Goal: Task Accomplishment & Management: Complete application form

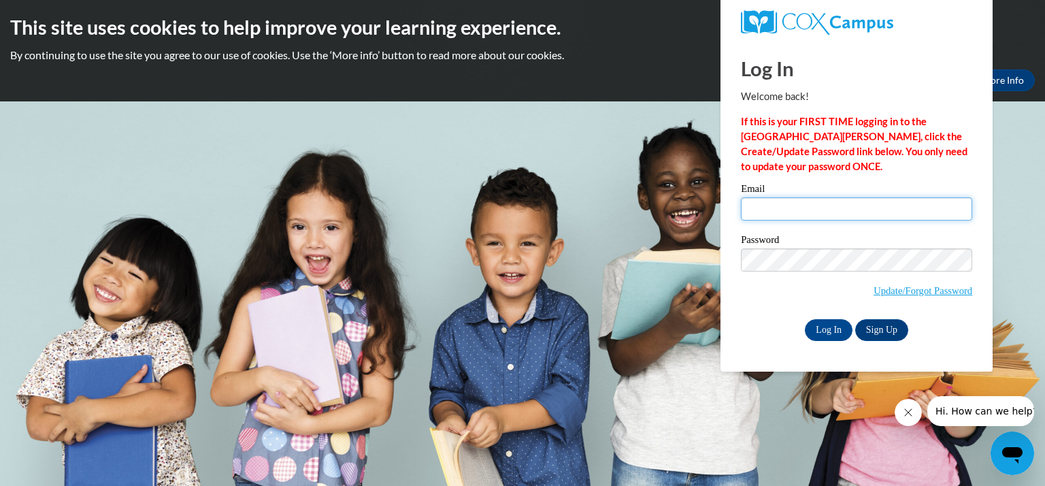
click at [822, 210] on input "Email" at bounding box center [856, 208] width 231 height 23
type input "[EMAIL_ADDRESS][DOMAIN_NAME]"
click at [837, 328] on input "Log In" at bounding box center [828, 330] width 48 height 22
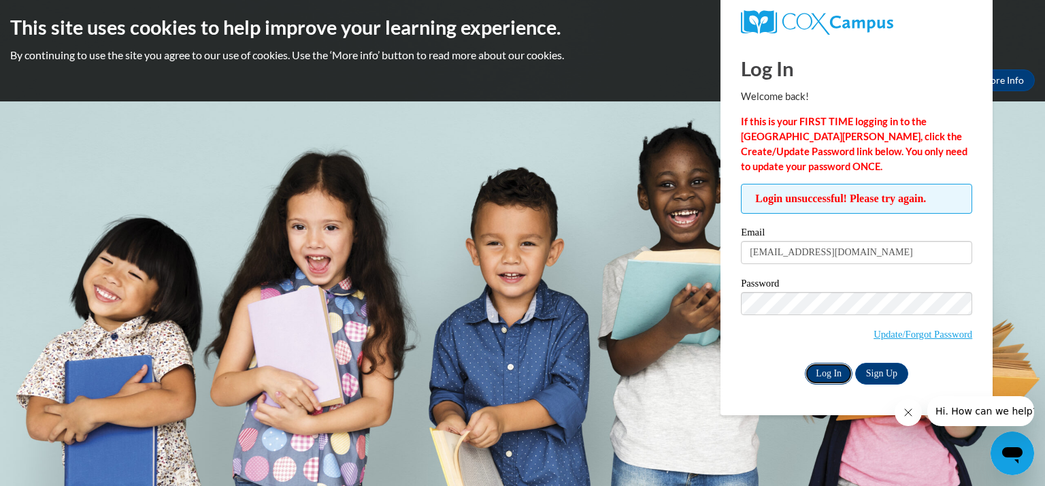
click at [826, 371] on input "Log In" at bounding box center [828, 373] width 48 height 22
